Goal: Find specific page/section: Find specific page/section

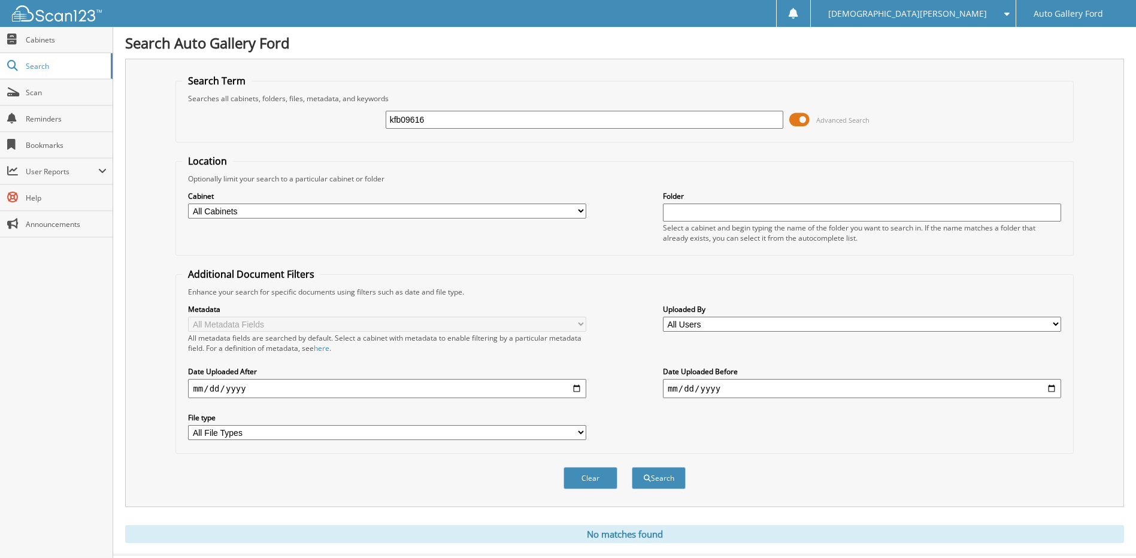
drag, startPoint x: 447, startPoint y: 109, endPoint x: 143, endPoint y: 116, distance: 304.2
click at [143, 116] on div "Search Term Searches all cabinets, folders, files, metadata, and keywords kfb09…" at bounding box center [624, 283] width 999 height 448
drag, startPoint x: 474, startPoint y: 128, endPoint x: 31, endPoint y: 134, distance: 443.7
click at [32, 134] on body "[DEMOGRAPHIC_DATA][PERSON_NAME] Settings Logout Auto Gallery Ford Close Cabinet…" at bounding box center [568, 292] width 1136 height 585
type input "[PERSON_NAME]"
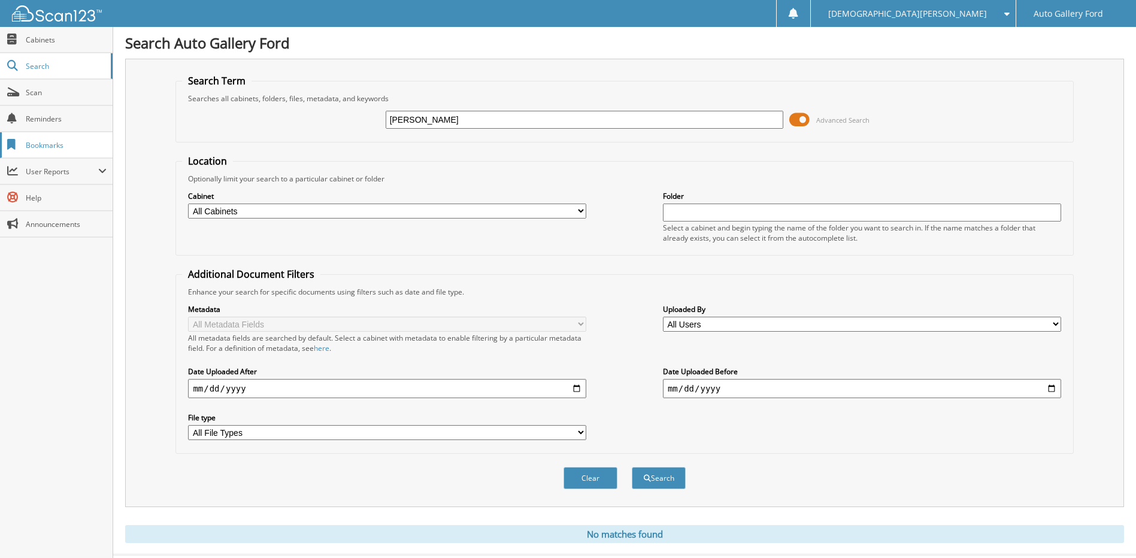
click at [632, 467] on button "Search" at bounding box center [659, 478] width 54 height 22
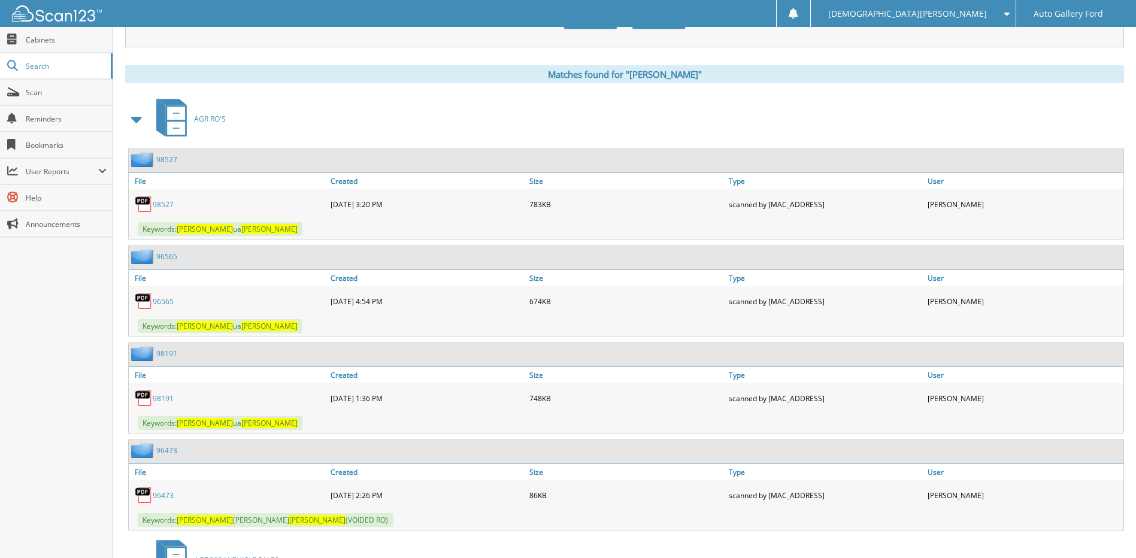
scroll to position [599, 0]
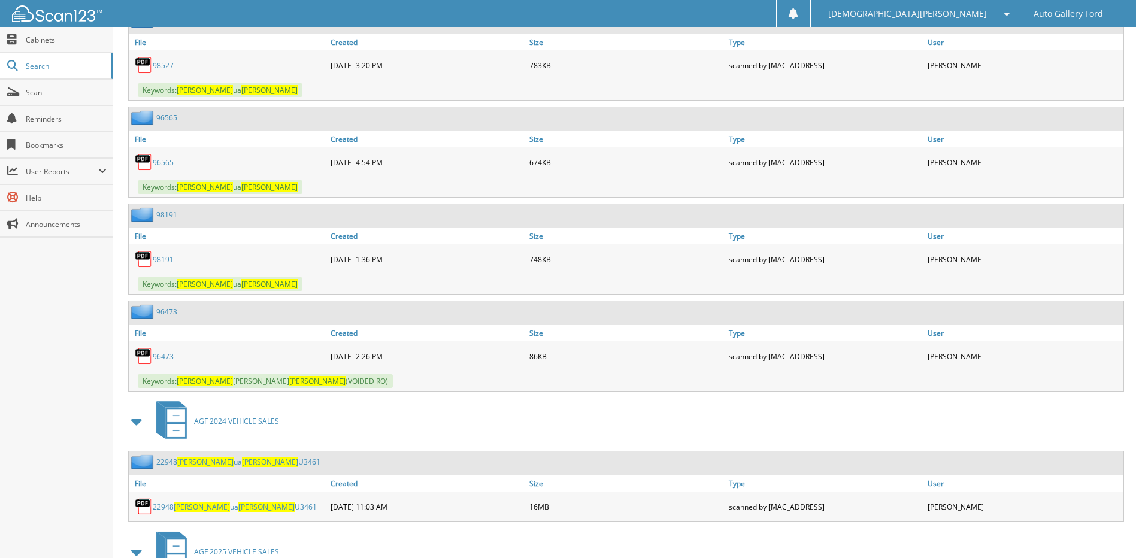
click at [188, 507] on span "Josh" at bounding box center [202, 507] width 56 height 10
